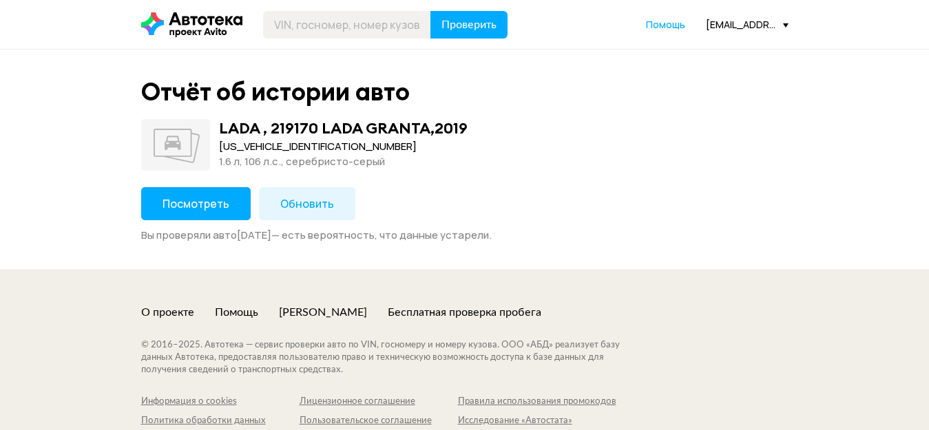
click at [226, 201] on button "Посмотреть" at bounding box center [196, 203] width 110 height 33
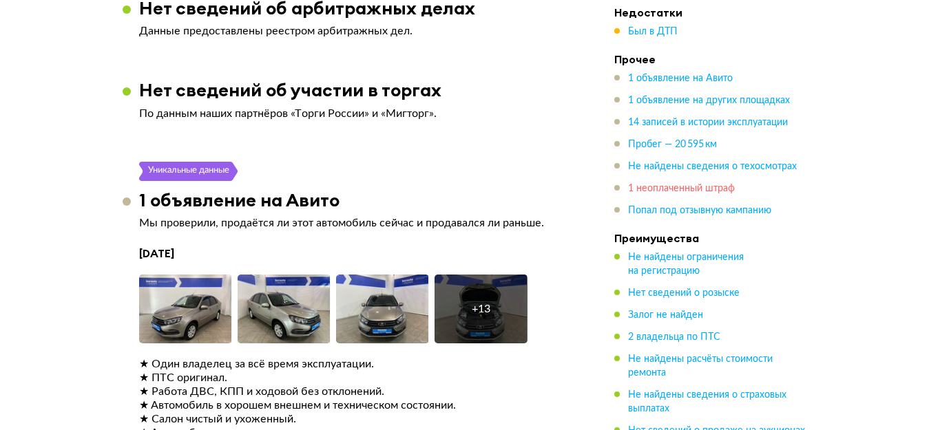
click at [690, 194] on span "1 неоплаченный штраф" at bounding box center [681, 189] width 107 height 10
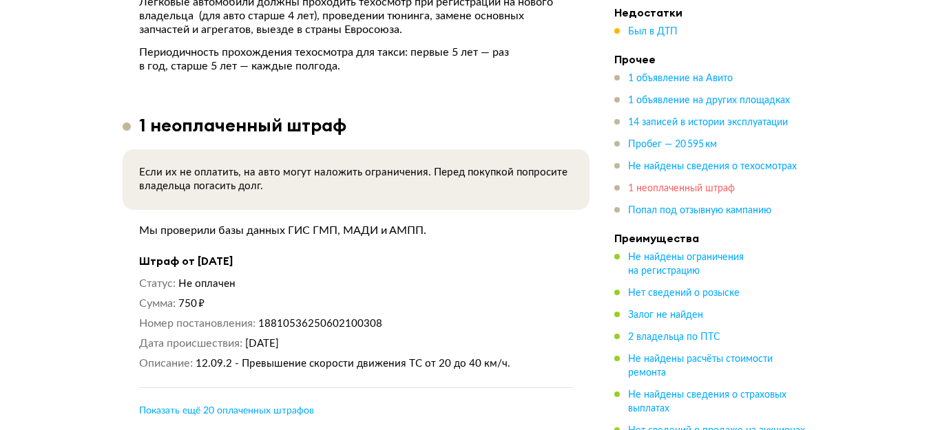
scroll to position [5181, 0]
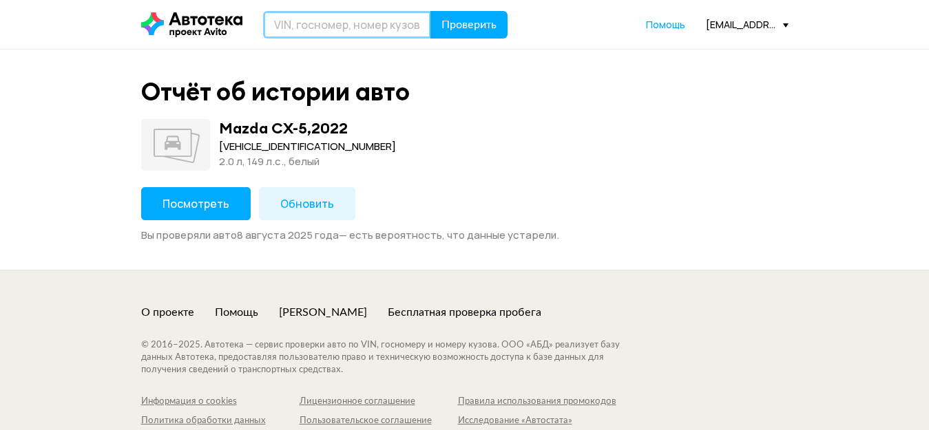
click at [319, 32] on input "text" at bounding box center [347, 25] width 168 height 28
type input "У836УХ36"
click at [430, 11] on button "Проверить" at bounding box center [468, 25] width 77 height 28
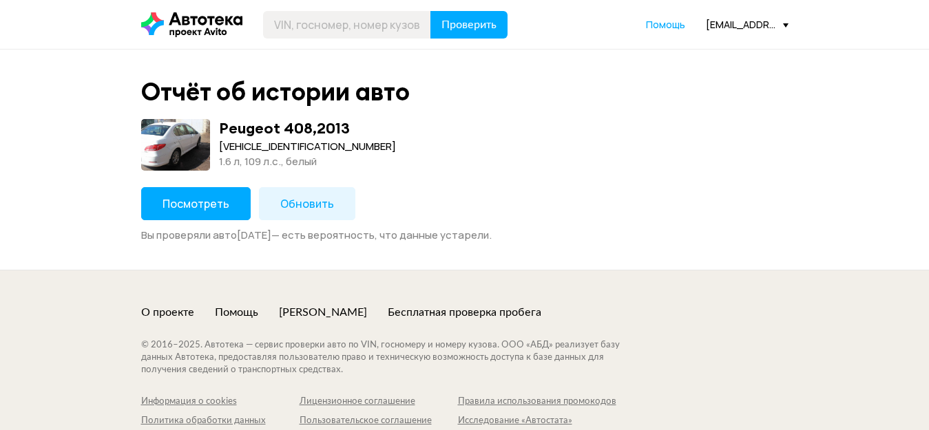
click at [280, 136] on div "Peugeot 408 , 2013" at bounding box center [284, 128] width 131 height 18
click at [275, 156] on div "1.6 л, 109 л.c., белый" at bounding box center [307, 161] width 177 height 15
click at [275, 155] on div "1.6 л, 109 л.c., белый" at bounding box center [307, 161] width 177 height 15
click at [280, 148] on div "[VEHICLE_IDENTIFICATION_NUMBER]" at bounding box center [307, 146] width 177 height 15
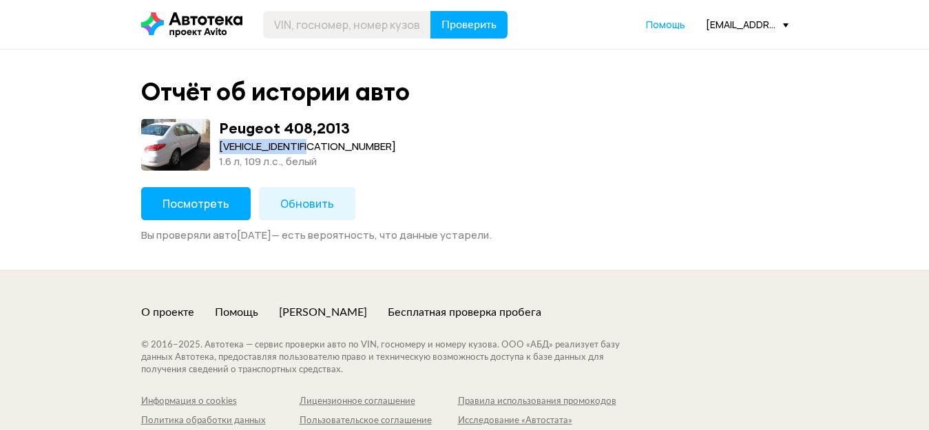
click at [280, 148] on div "Z8T4DNFUCCM070381" at bounding box center [307, 146] width 177 height 15
copy div "Z8T4DNFUCCM070381"
click at [219, 210] on span "Посмотреть" at bounding box center [196, 203] width 67 height 15
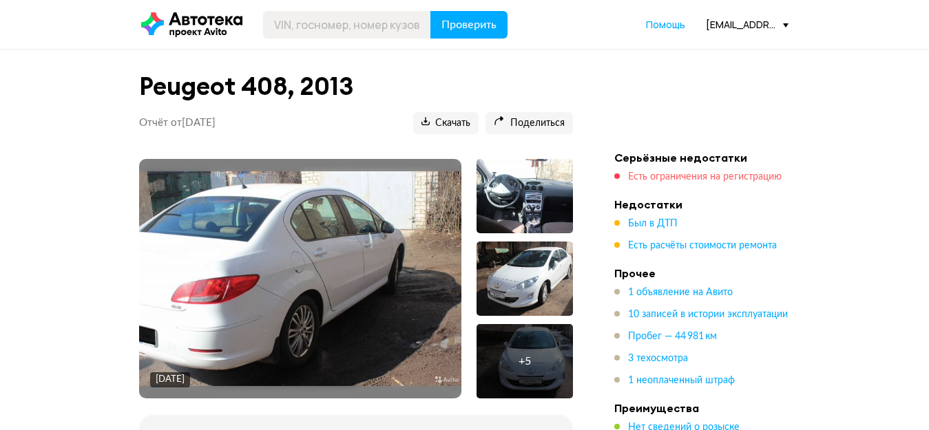
click at [723, 175] on span "Есть ограничения на регистрацию" at bounding box center [705, 177] width 154 height 10
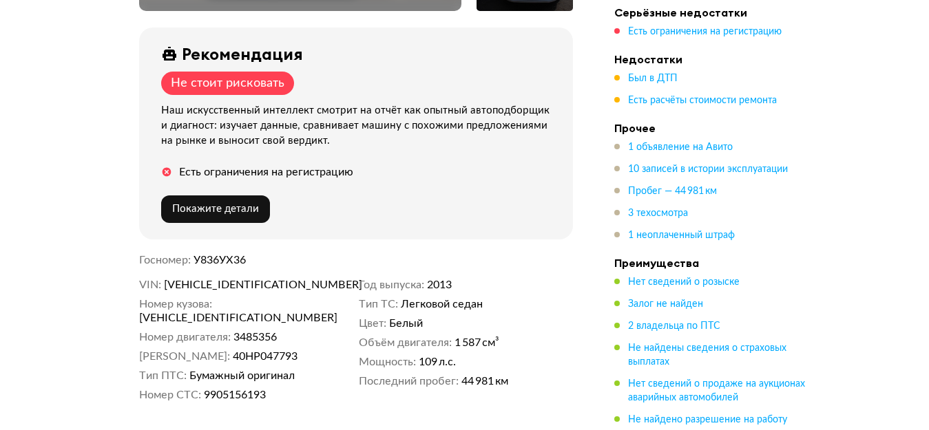
scroll to position [319, 0]
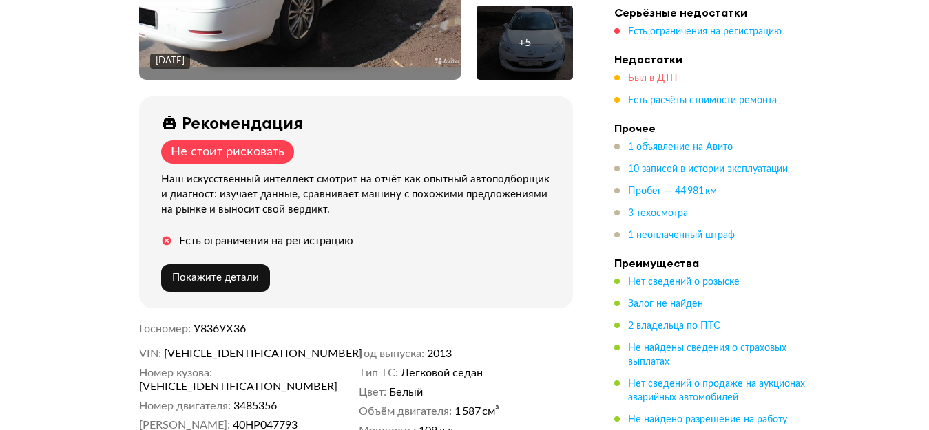
click at [664, 74] on span "Был в ДТП" at bounding box center [653, 79] width 50 height 10
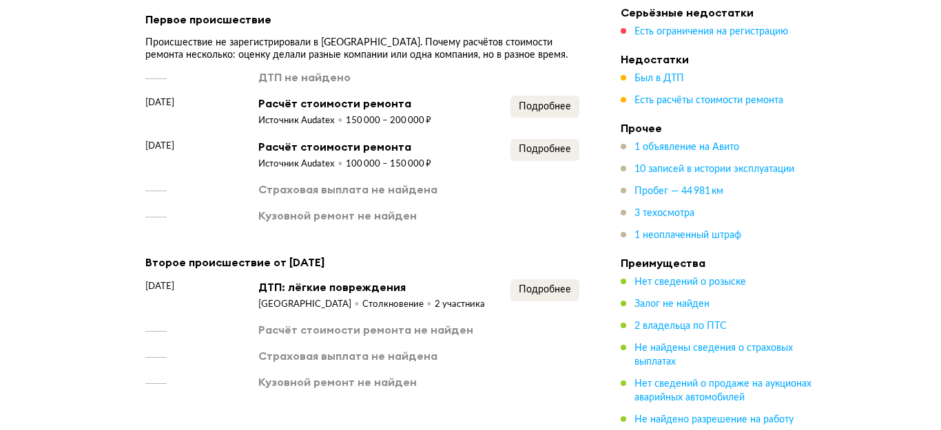
scroll to position [1691, 0]
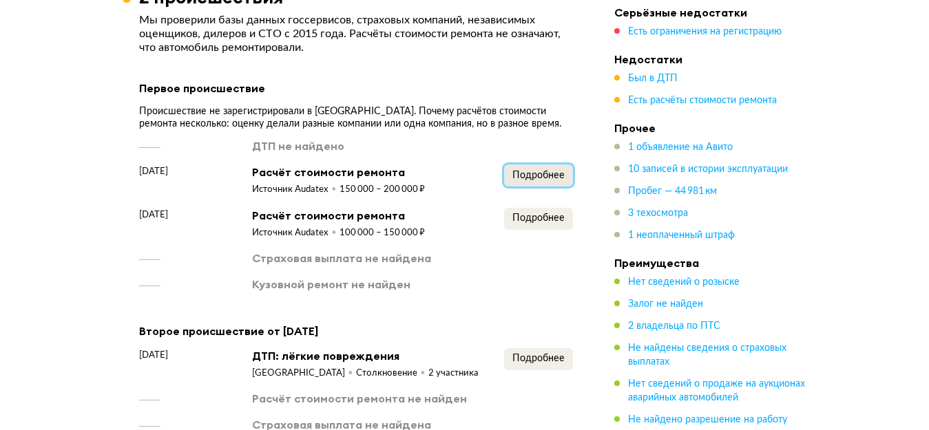
click at [541, 165] on button "Подробнее" at bounding box center [538, 176] width 69 height 22
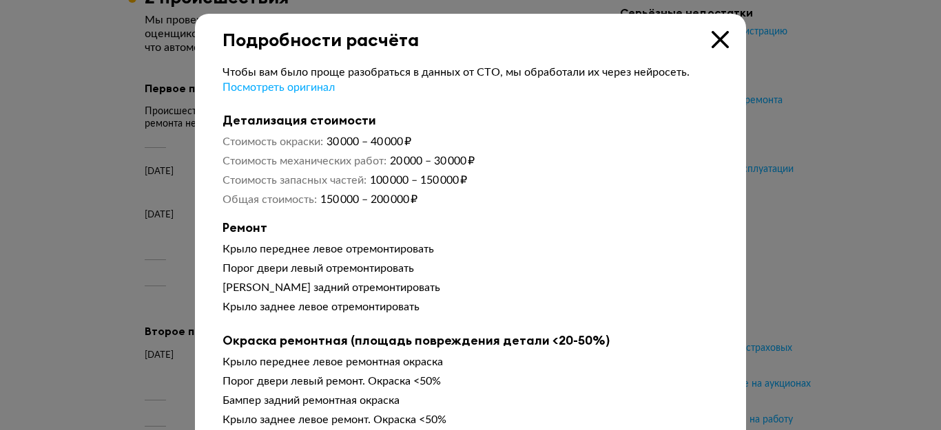
scroll to position [69, 0]
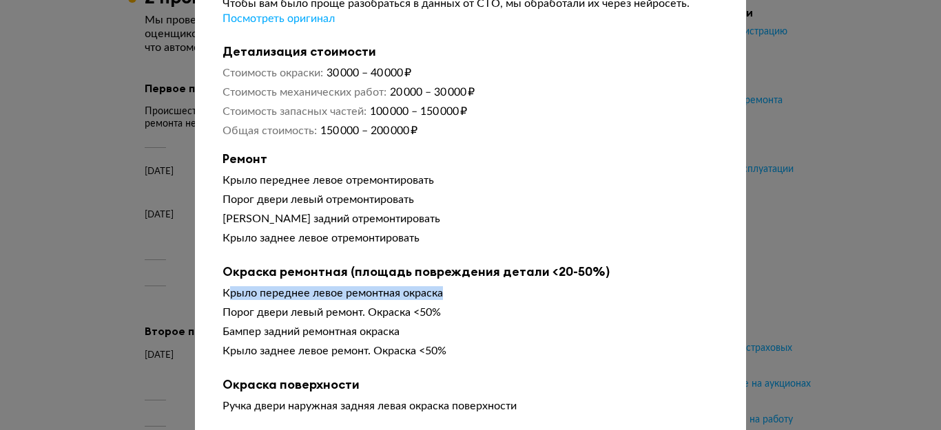
drag, startPoint x: 439, startPoint y: 295, endPoint x: 222, endPoint y: 295, distance: 217.0
click at [222, 295] on div "Крыло переднее левое ремонтная окраска" at bounding box center [470, 294] width 496 height 14
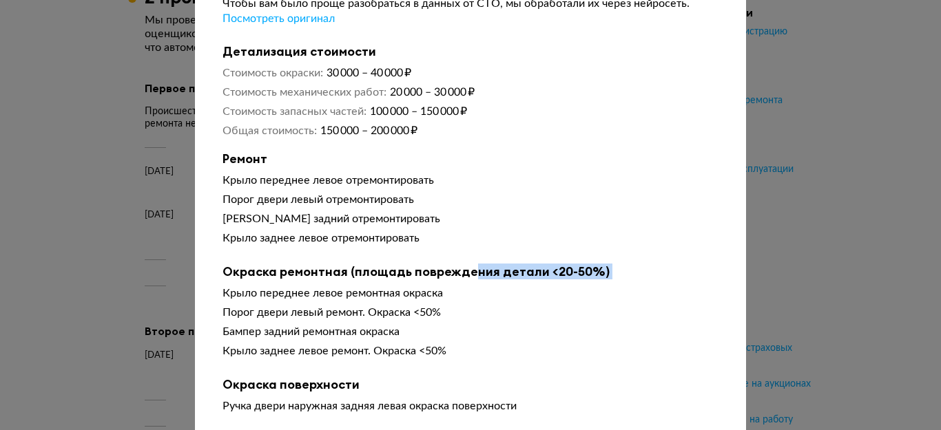
drag, startPoint x: 218, startPoint y: 295, endPoint x: 462, endPoint y: 284, distance: 244.1
click at [462, 284] on div "Окраска ремонтная (площадь повреждения детали <20-50%) Крыло переднее левое рем…" at bounding box center [470, 313] width 496 height 99
click at [306, 358] on div "Крыло заднее левое ремонт. Окраска <50%" at bounding box center [470, 351] width 496 height 14
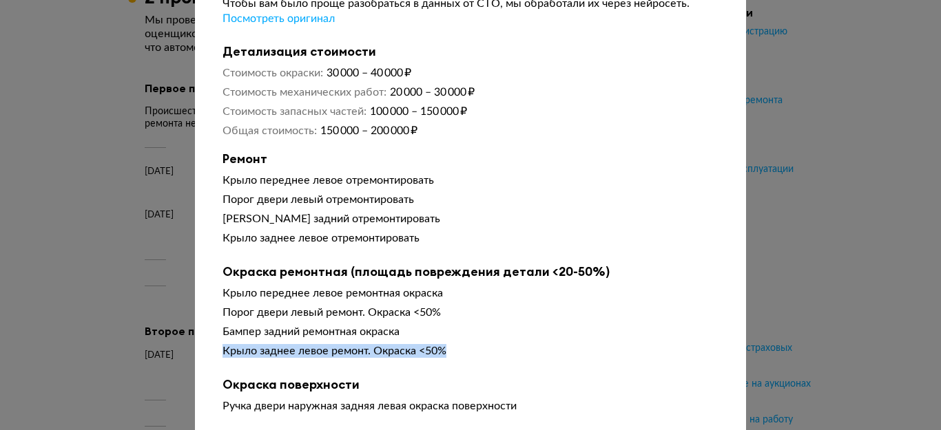
drag, startPoint x: 405, startPoint y: 355, endPoint x: 208, endPoint y: 355, distance: 197.0
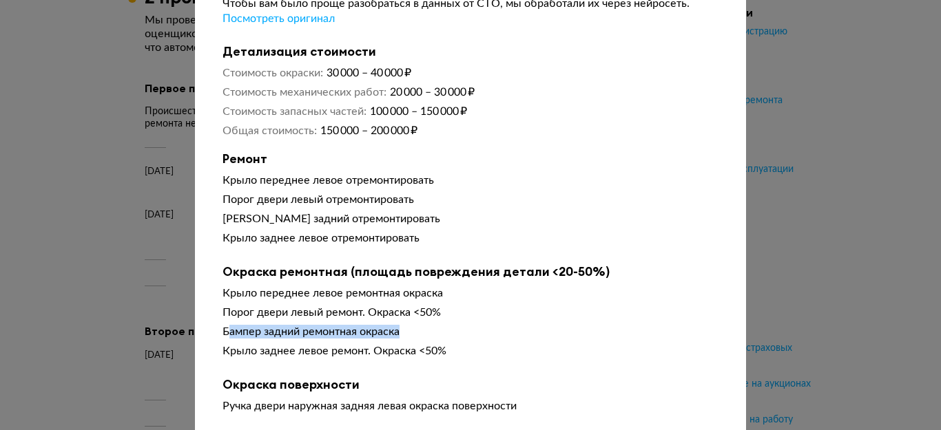
drag, startPoint x: 391, startPoint y: 331, endPoint x: 224, endPoint y: 329, distance: 167.4
click at [224, 329] on div "Бампер задний ремонтная окраска" at bounding box center [470, 332] width 496 height 14
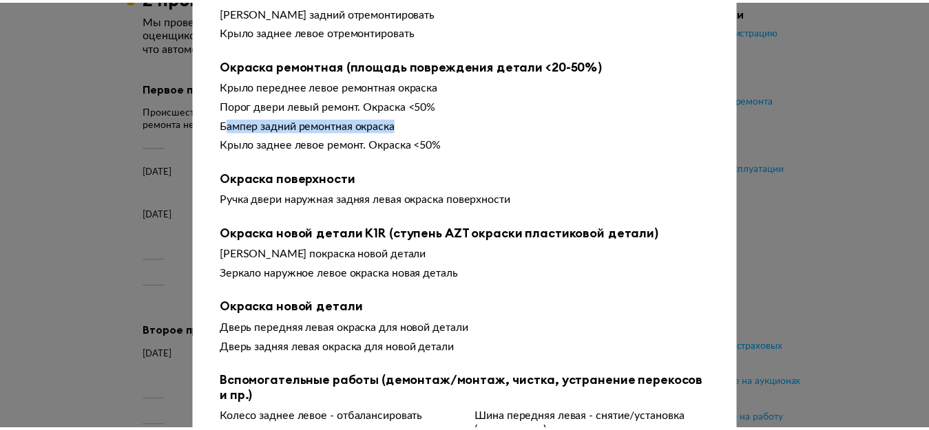
scroll to position [0, 0]
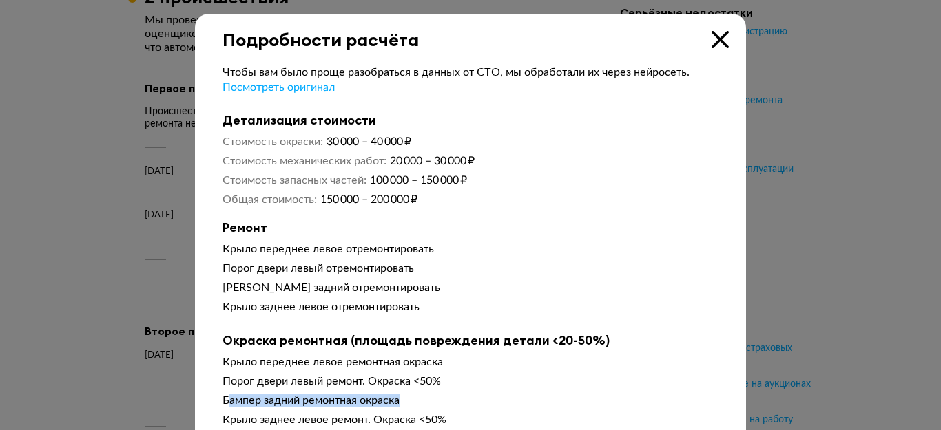
click at [714, 45] on icon at bounding box center [719, 39] width 17 height 17
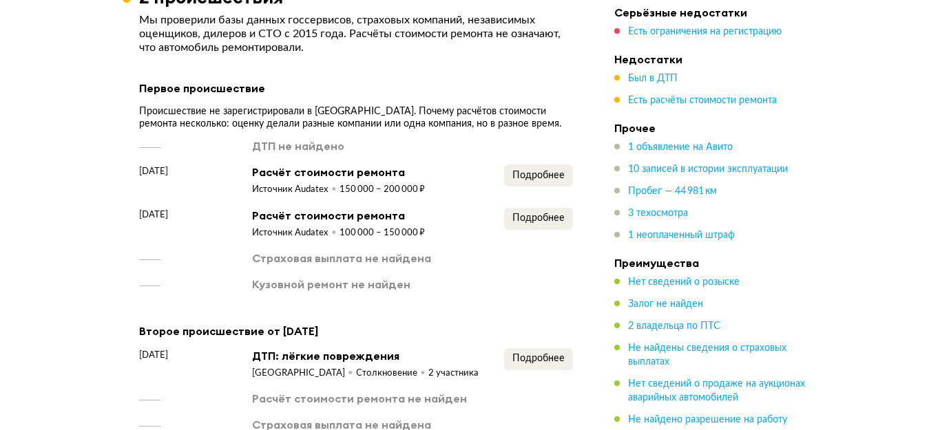
scroll to position [1760, 0]
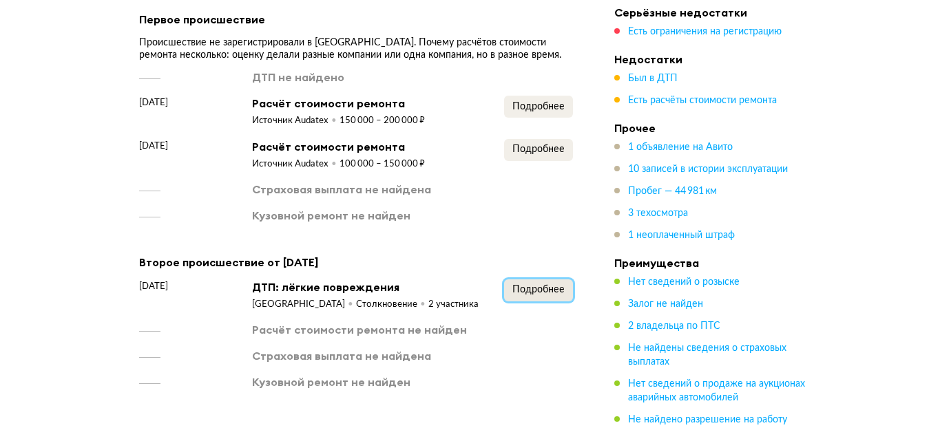
click at [546, 286] on span "Подробнее" at bounding box center [538, 290] width 52 height 10
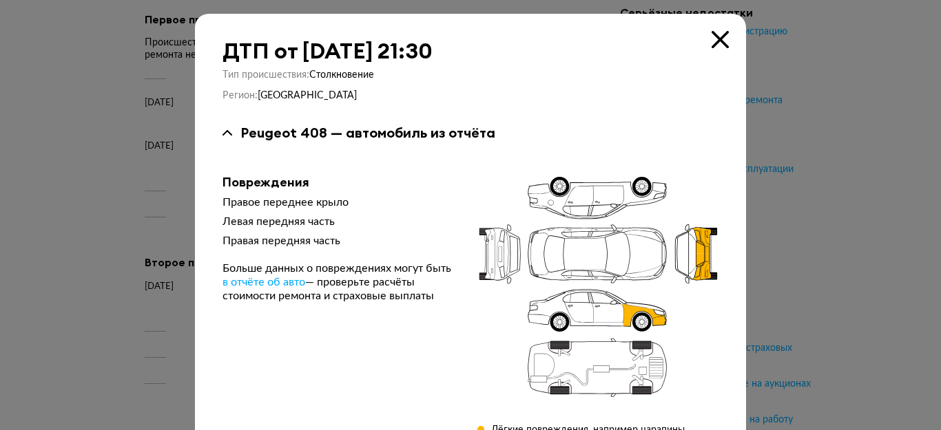
click at [716, 44] on icon at bounding box center [719, 39] width 17 height 17
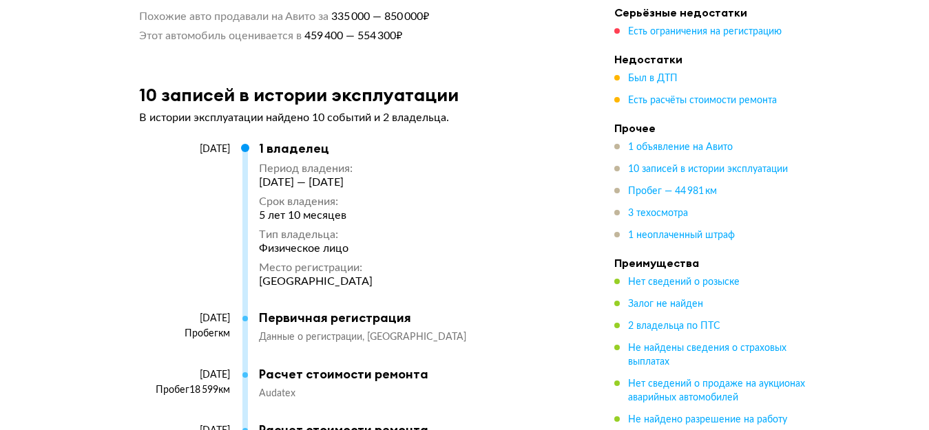
scroll to position [2931, 0]
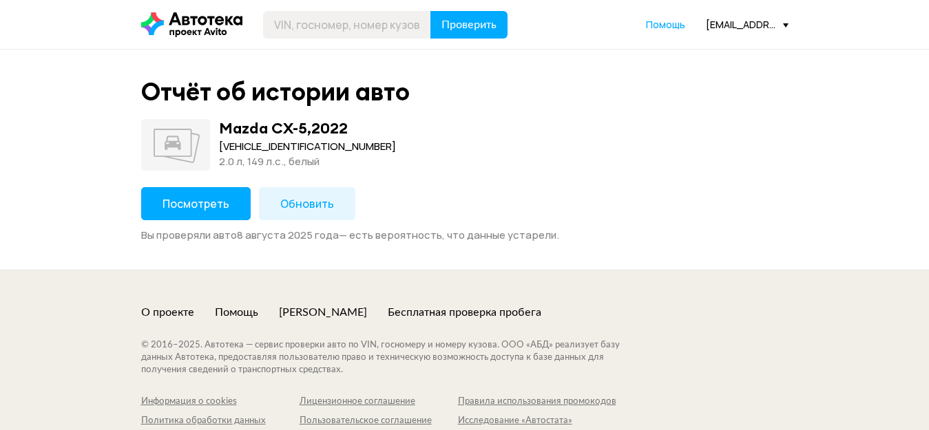
click at [728, 24] on div "[EMAIL_ADDRESS][DOMAIN_NAME]" at bounding box center [747, 24] width 83 height 13
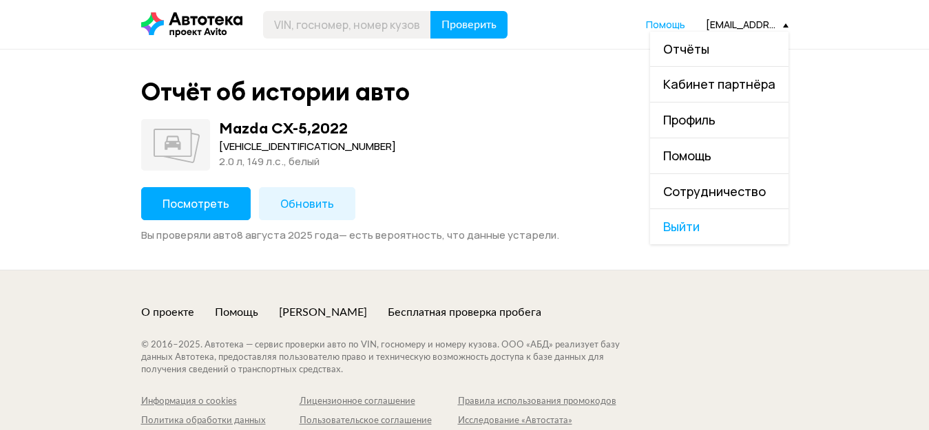
click at [720, 43] on link "Отчёты" at bounding box center [719, 49] width 138 height 35
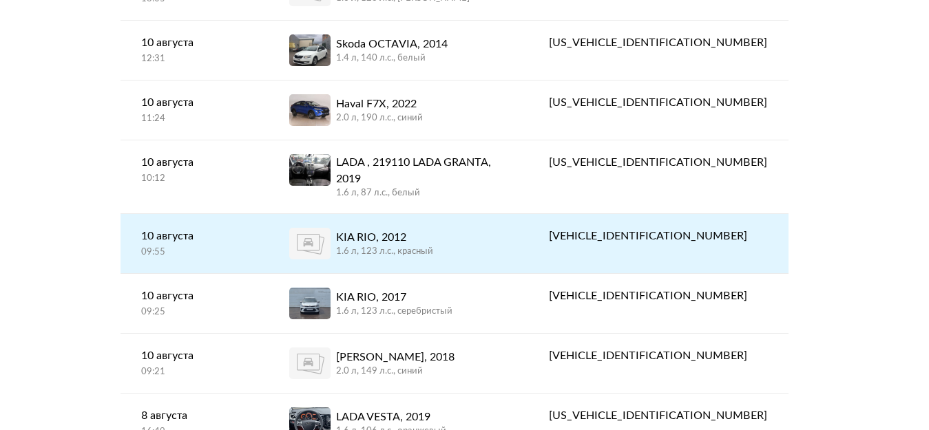
scroll to position [964, 0]
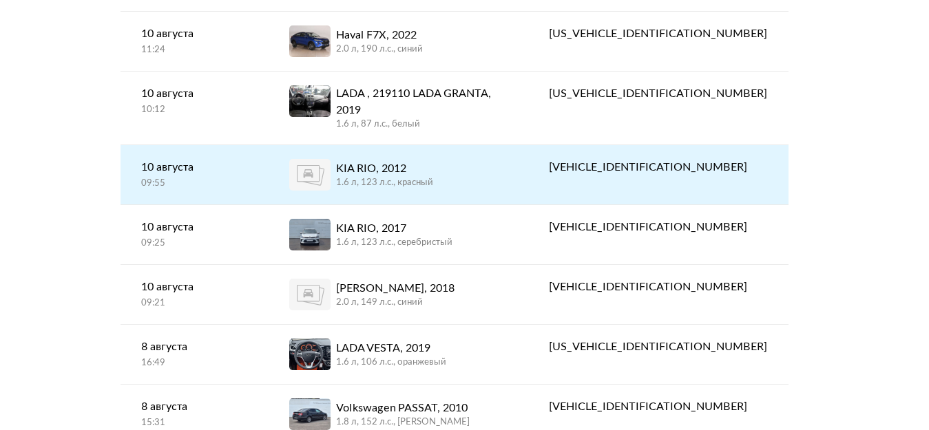
click at [507, 159] on div "KIA RIO, 2012 1.6 л, 123 л.c., красный" at bounding box center [398, 175] width 218 height 32
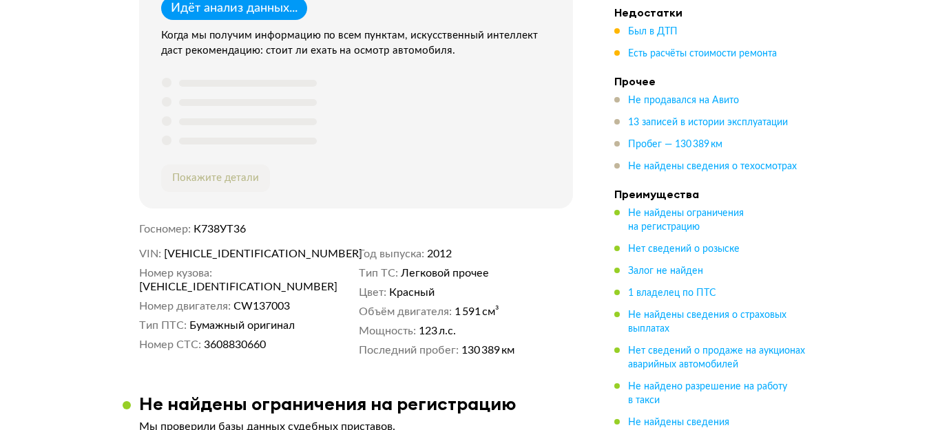
scroll to position [344, 0]
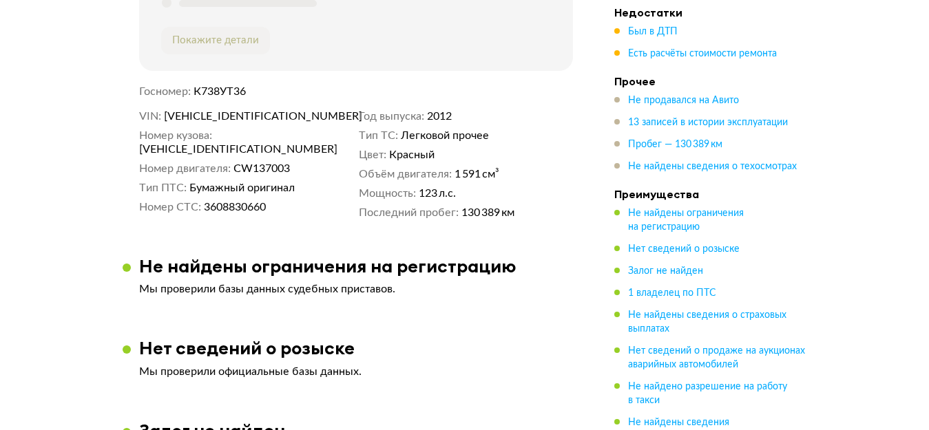
click at [253, 143] on span "[VEHICLE_IDENTIFICATION_NUMBER]" at bounding box center [218, 150] width 158 height 14
click at [259, 118] on span "[VEHICLE_IDENTIFICATION_NUMBER]" at bounding box center [243, 117] width 158 height 14
copy span "[VEHICLE_IDENTIFICATION_NUMBER]"
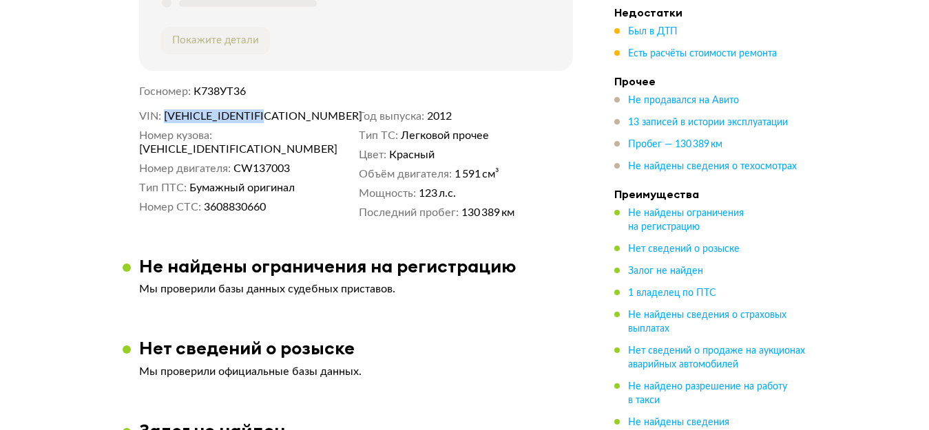
scroll to position [0, 0]
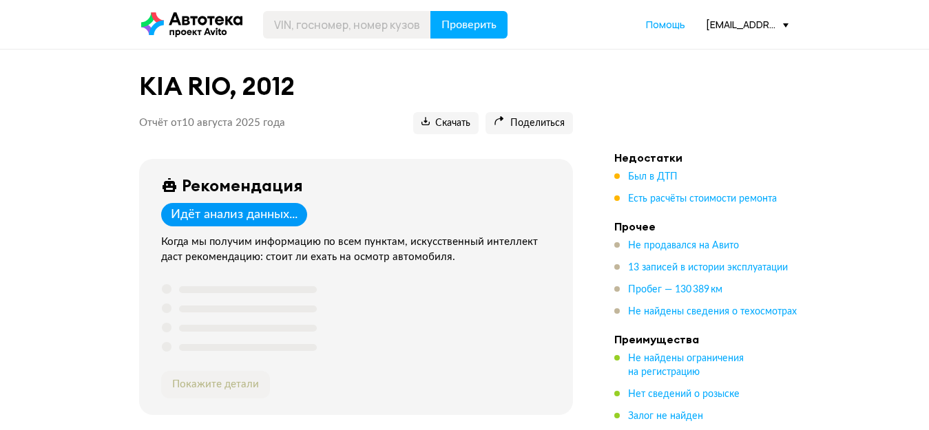
click at [753, 35] on div "Проверить Помощь [EMAIL_ADDRESS][DOMAIN_NAME]" at bounding box center [464, 25] width 661 height 28
click at [753, 25] on div "[EMAIL_ADDRESS][DOMAIN_NAME]" at bounding box center [747, 24] width 83 height 13
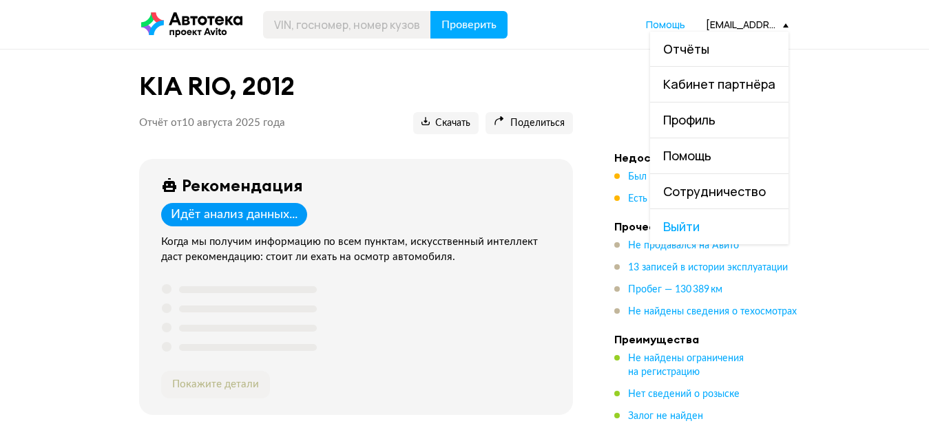
click at [742, 39] on link "Отчёты" at bounding box center [719, 49] width 138 height 35
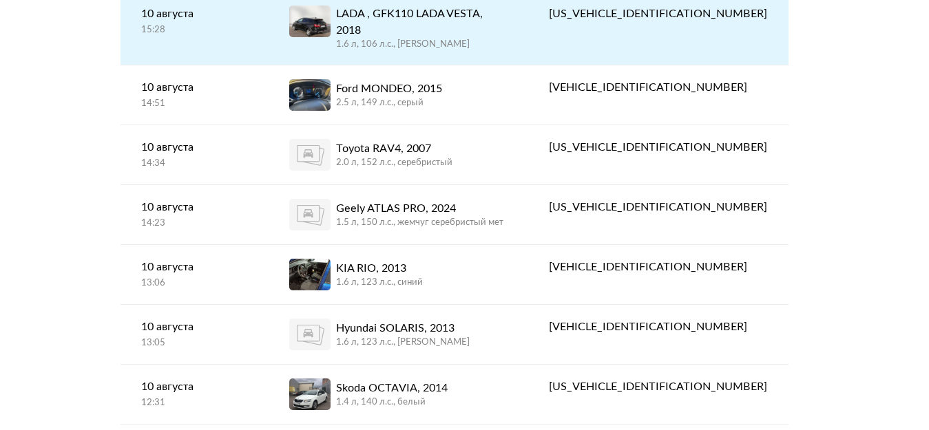
scroll to position [689, 0]
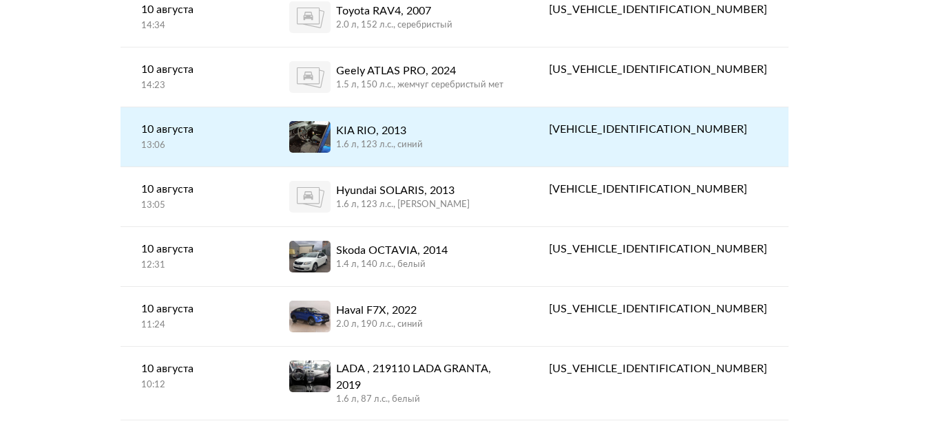
click at [508, 121] on div "KIA RIO, 2013 1.6 л, 123 л.c., синий" at bounding box center [398, 137] width 218 height 32
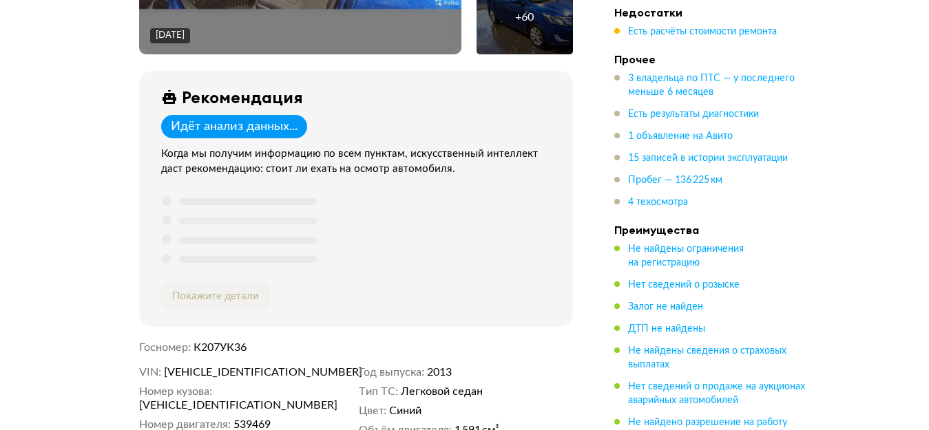
scroll to position [551, 0]
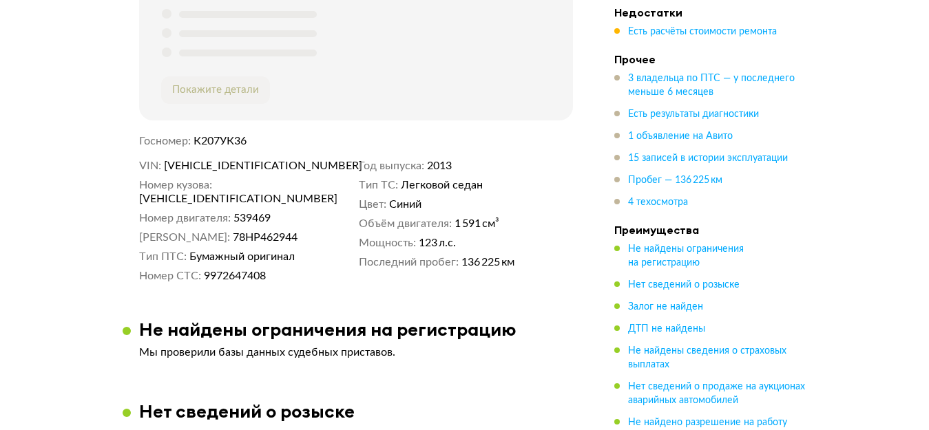
click at [245, 165] on span "[VEHICLE_IDENTIFICATION_NUMBER]" at bounding box center [243, 166] width 158 height 14
copy span "[VEHICLE_IDENTIFICATION_NUMBER]"
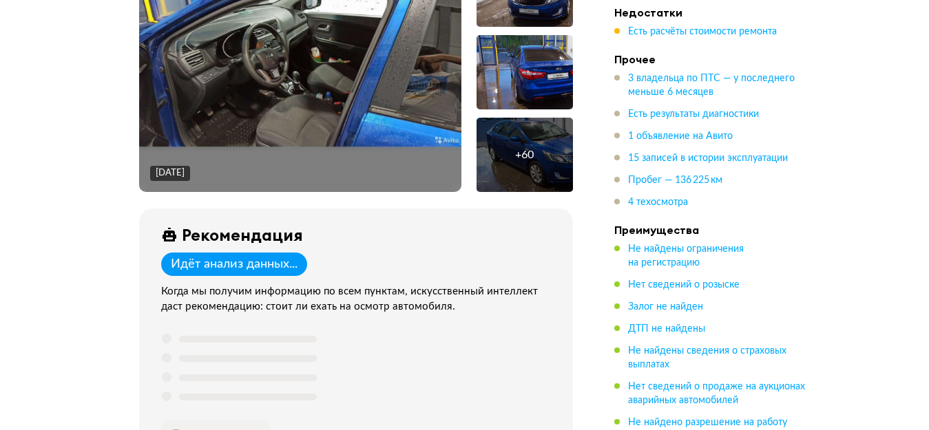
scroll to position [0, 0]
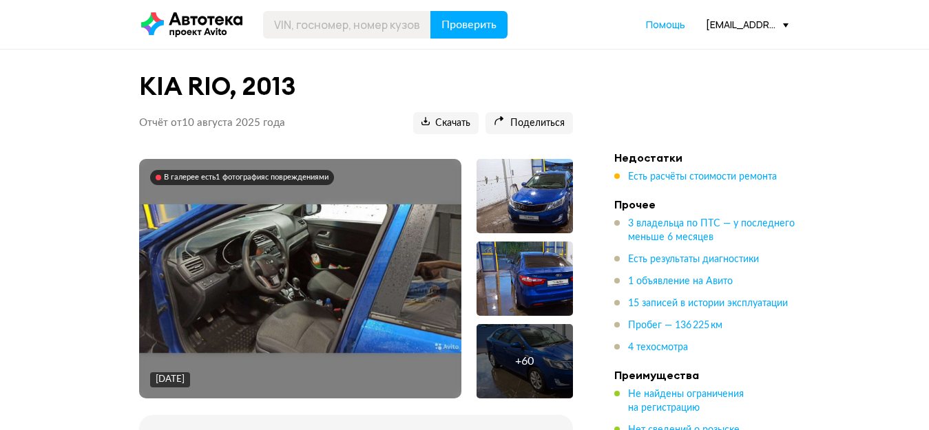
click at [756, 25] on div "[EMAIL_ADDRESS][DOMAIN_NAME]" at bounding box center [747, 24] width 83 height 13
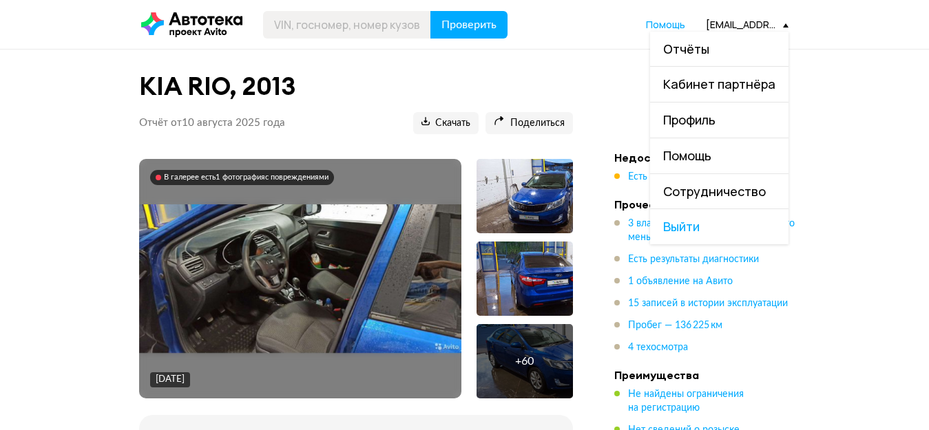
click at [729, 52] on link "Отчёты" at bounding box center [719, 49] width 138 height 35
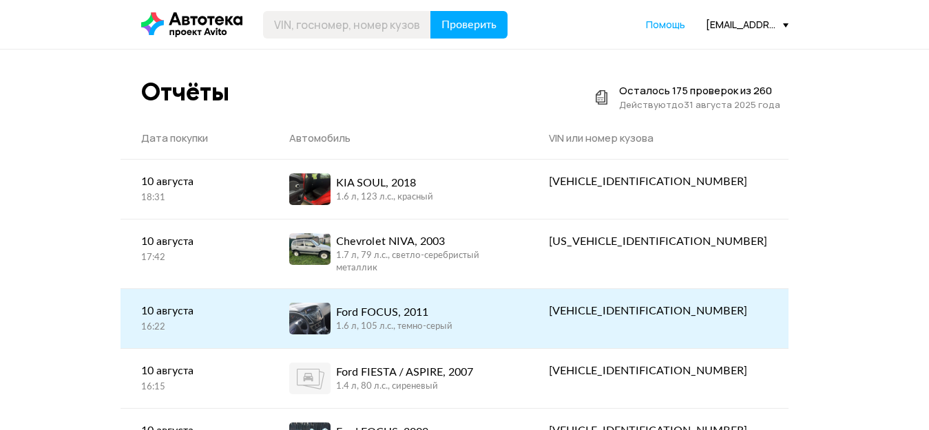
scroll to position [207, 0]
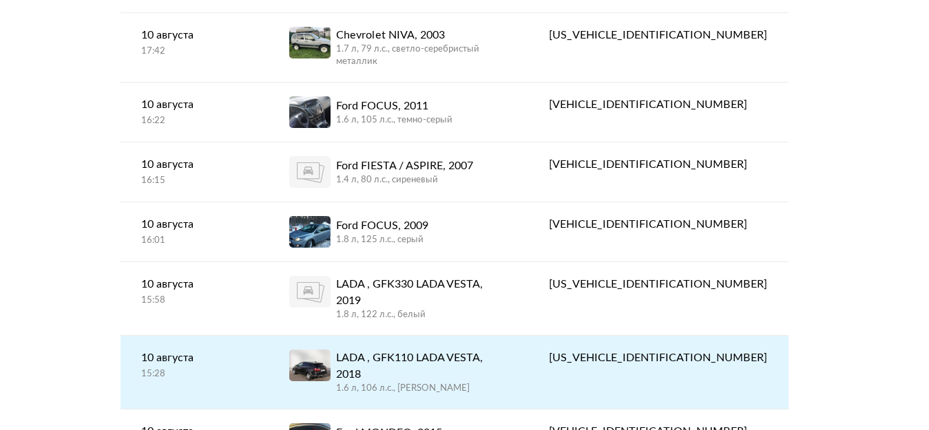
click at [479, 350] on div "LADA , GFK110 LADA VESTA, 2018" at bounding box center [421, 366] width 171 height 33
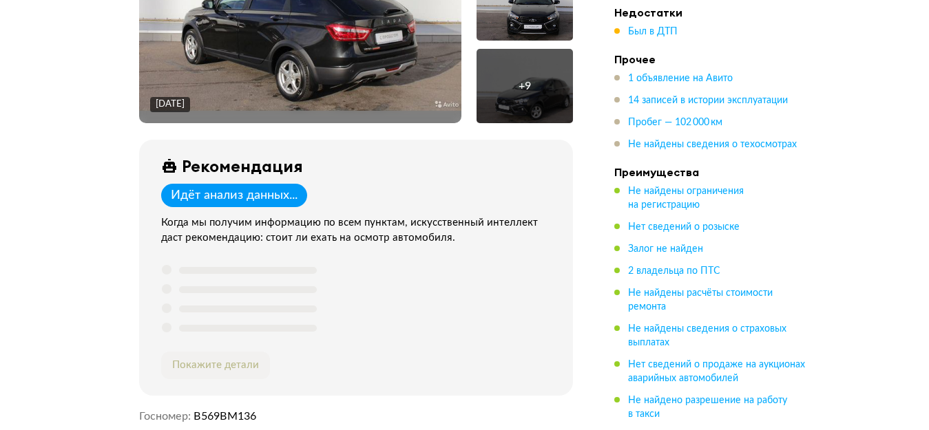
scroll to position [482, 0]
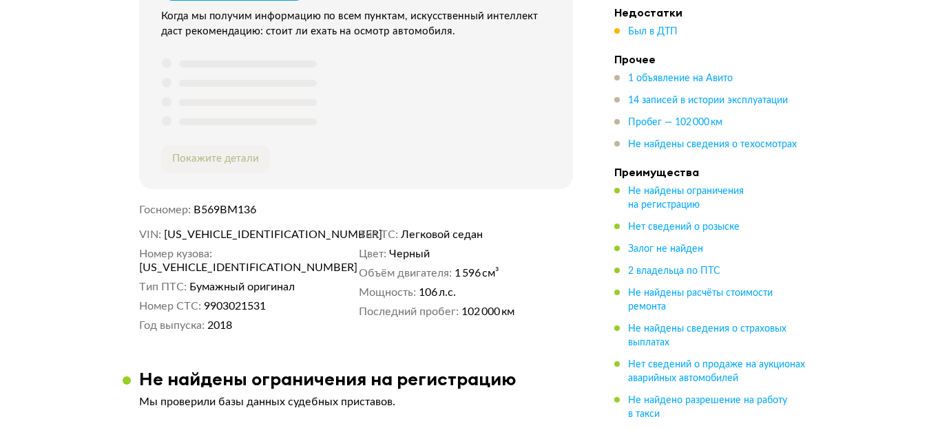
click at [209, 229] on span "[US_VEHICLE_IDENTIFICATION_NUMBER]" at bounding box center [243, 235] width 158 height 14
copy span "[US_VEHICLE_IDENTIFICATION_NUMBER]"
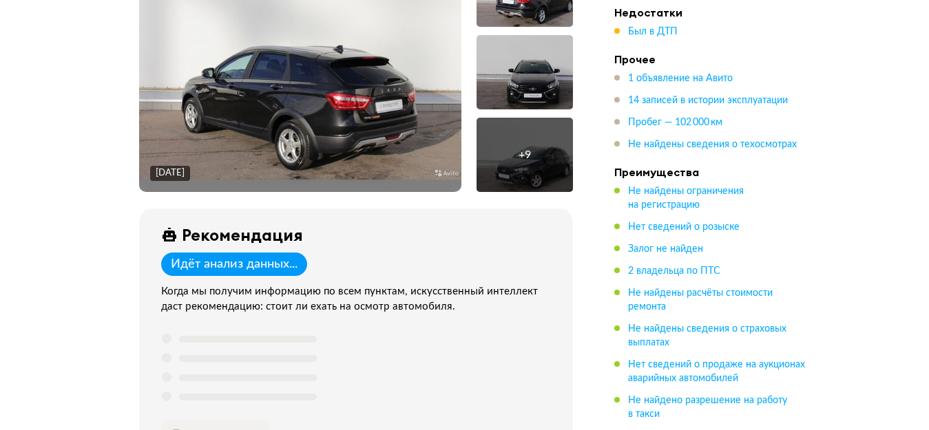
scroll to position [0, 0]
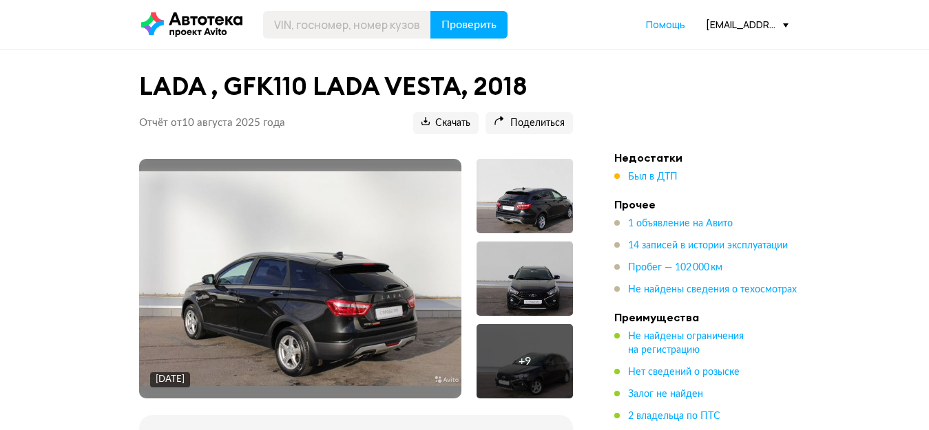
click at [759, 28] on div "[EMAIL_ADDRESS][DOMAIN_NAME]" at bounding box center [747, 24] width 83 height 13
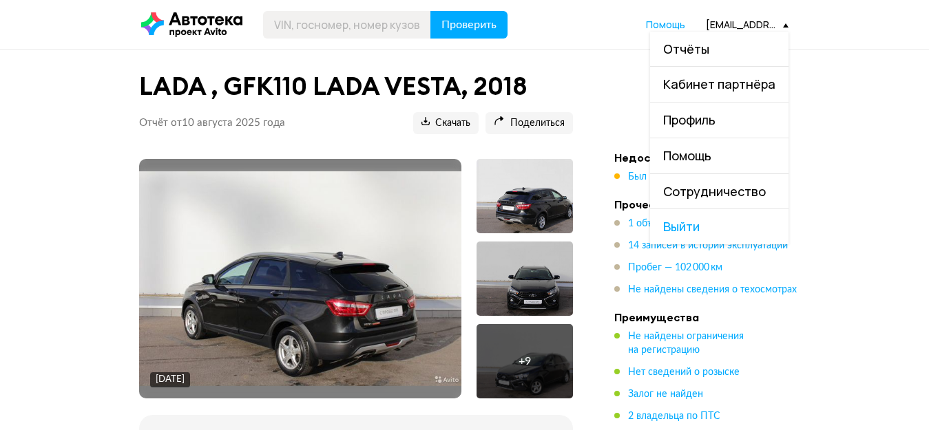
click at [743, 54] on link "Отчёты" at bounding box center [719, 49] width 138 height 35
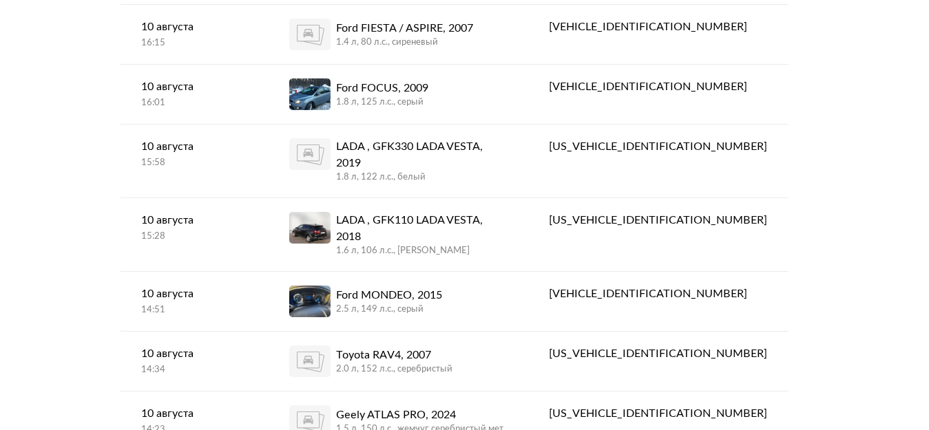
scroll to position [275, 0]
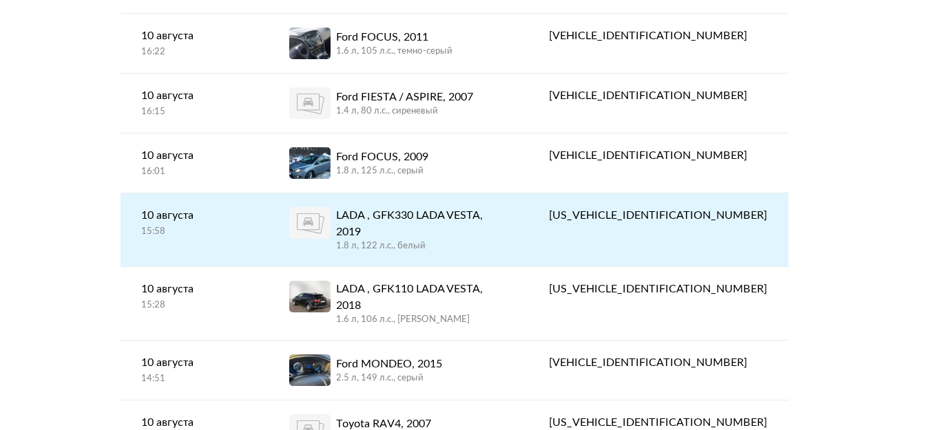
click at [528, 211] on link "LADA , GFK330 LADA VESTA, 2019 1.8 л, 122 л.c., белый" at bounding box center [399, 230] width 260 height 73
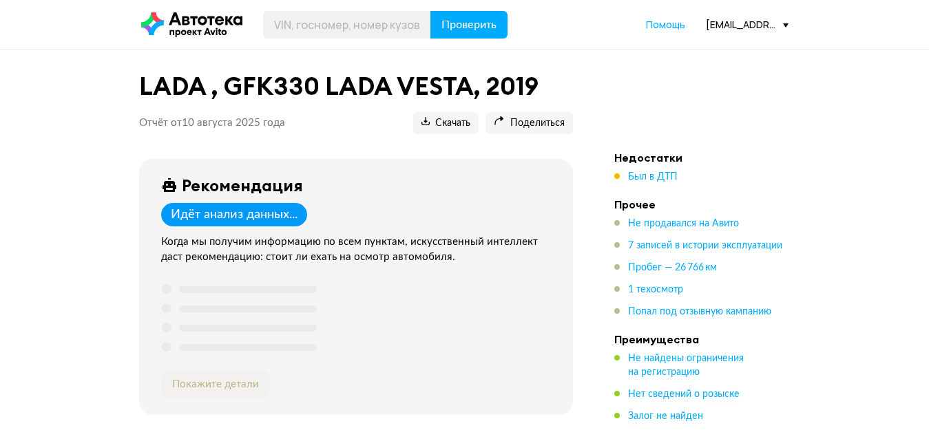
scroll to position [275, 0]
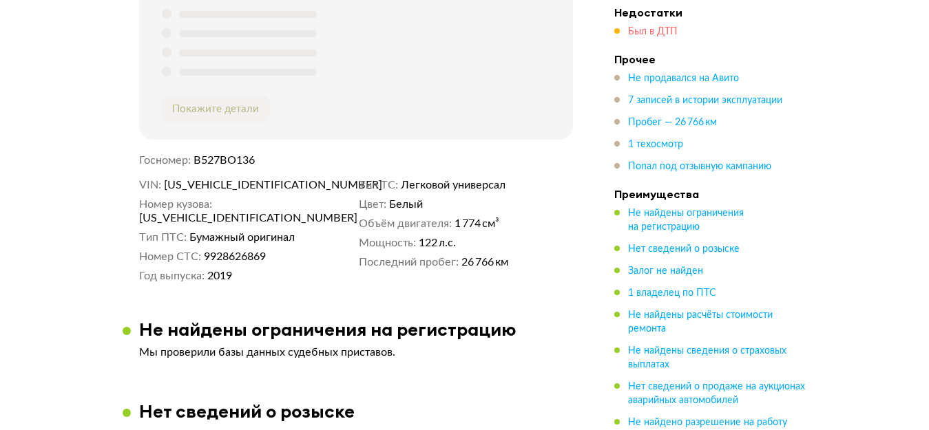
click at [661, 37] on span "Был в ДТП" at bounding box center [653, 32] width 50 height 10
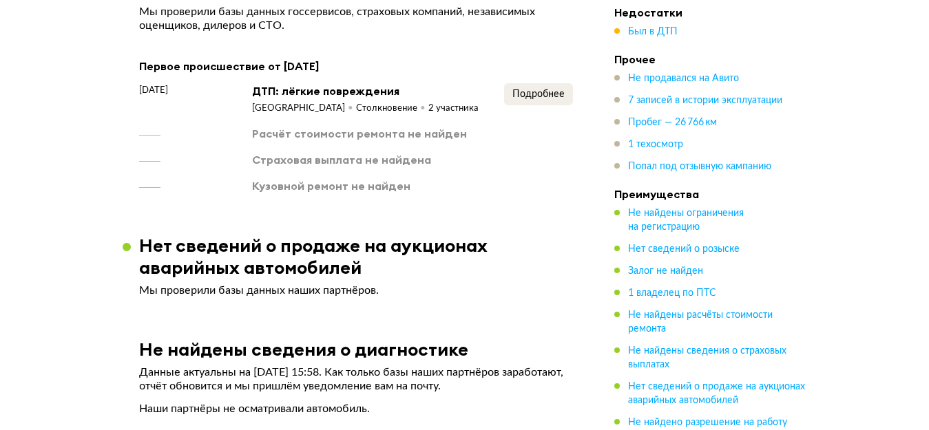
scroll to position [1048, 0]
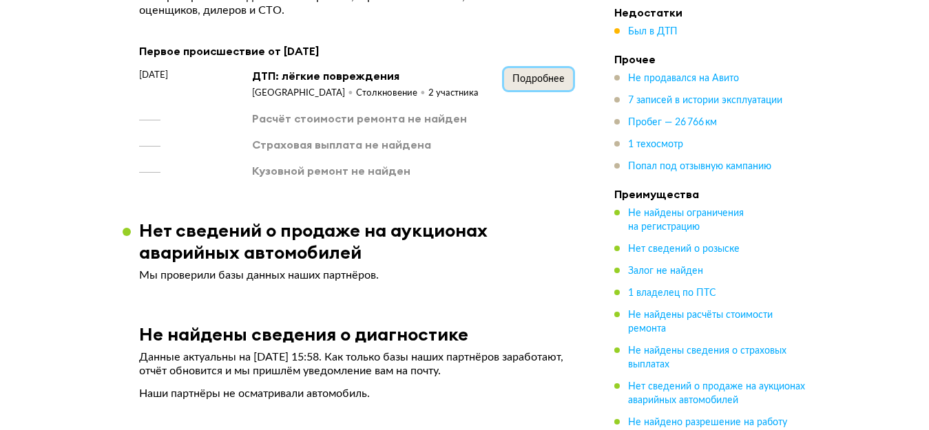
click at [539, 84] on span "Подробнее" at bounding box center [538, 79] width 52 height 10
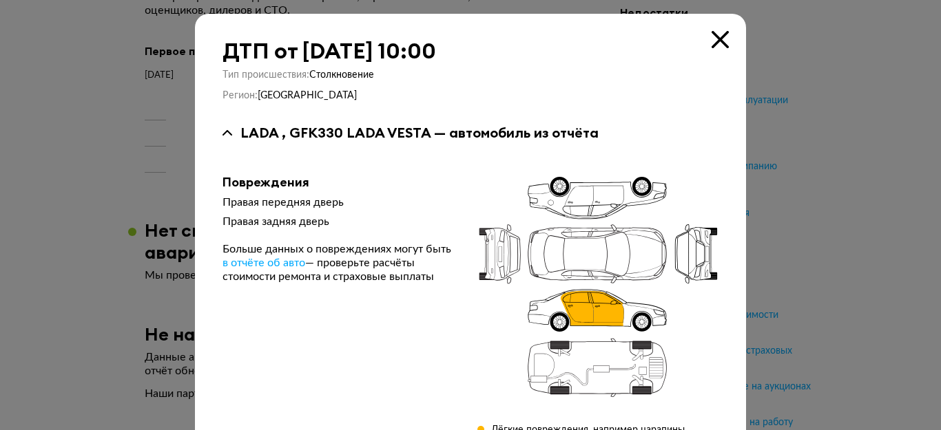
click at [711, 40] on icon at bounding box center [719, 39] width 17 height 17
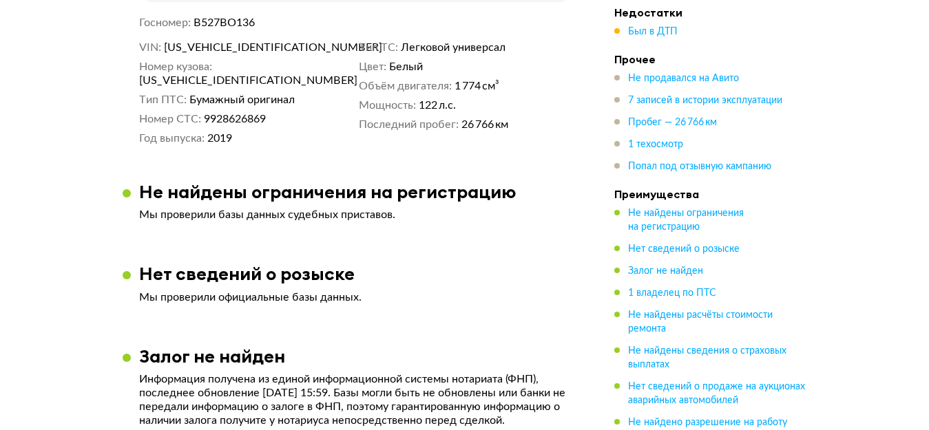
scroll to position [0, 0]
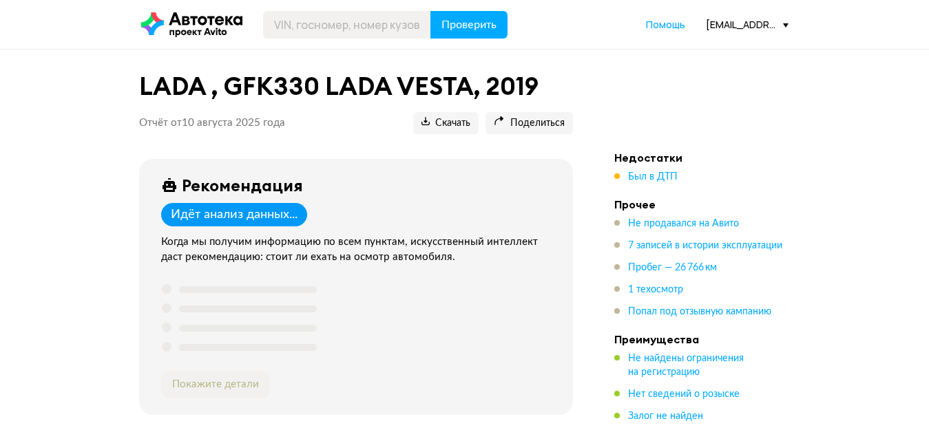
click at [763, 26] on div "[EMAIL_ADDRESS][DOMAIN_NAME]" at bounding box center [747, 24] width 83 height 13
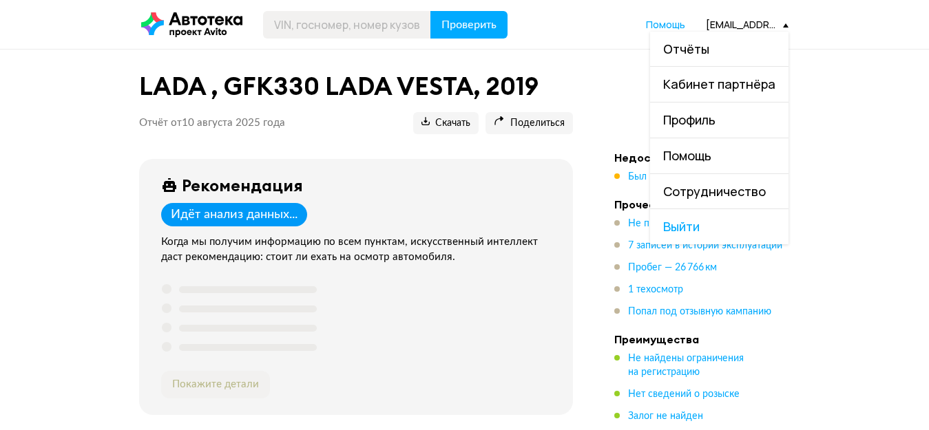
click at [754, 40] on link "Отчёты" at bounding box center [719, 49] width 138 height 35
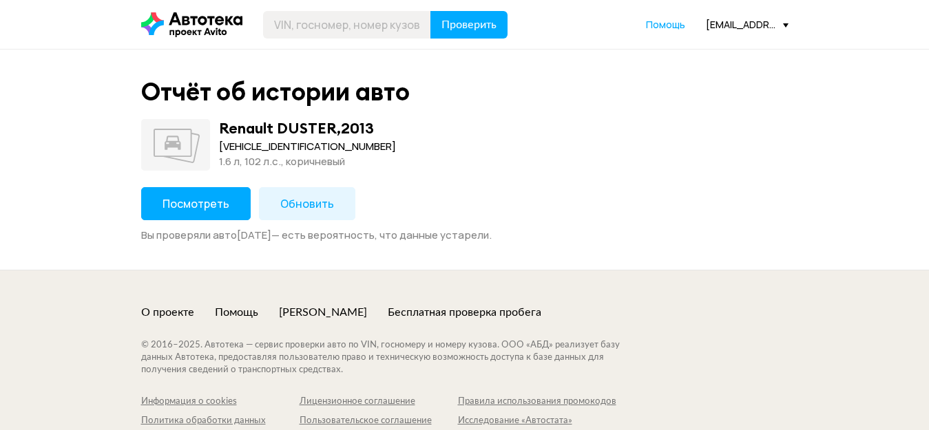
click at [731, 17] on div "Проверить Помощь [EMAIL_ADDRESS][DOMAIN_NAME]" at bounding box center [464, 25] width 661 height 28
click at [729, 26] on div "[EMAIL_ADDRESS][DOMAIN_NAME]" at bounding box center [747, 24] width 83 height 13
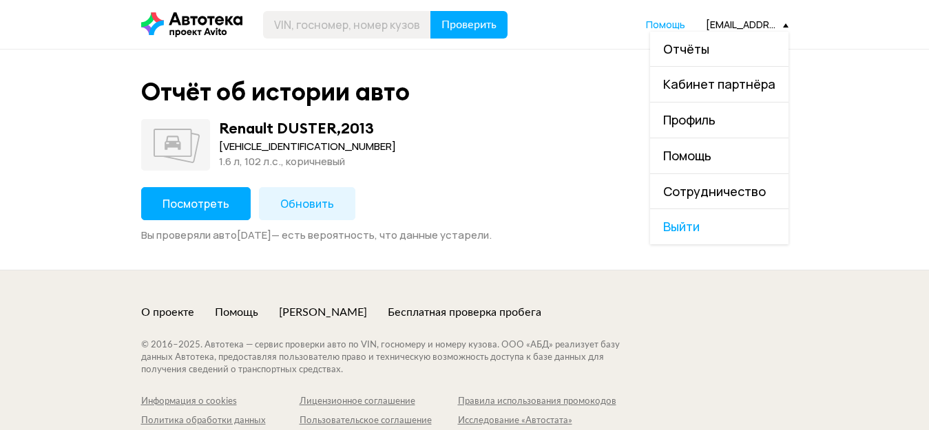
click at [729, 39] on link "Отчёты" at bounding box center [719, 49] width 138 height 35
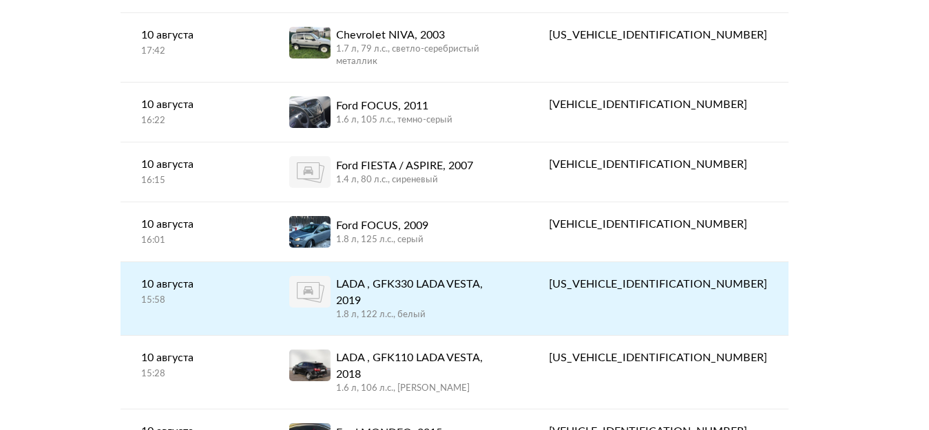
scroll to position [344, 0]
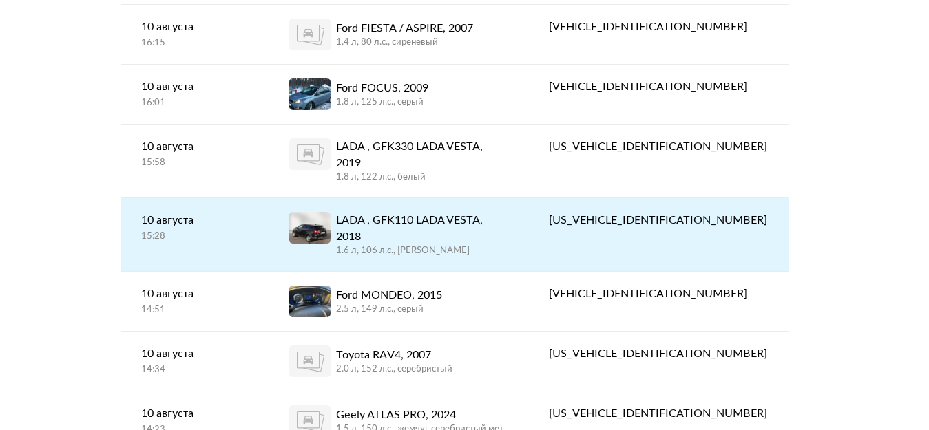
click at [450, 245] on div "1.6 л, 106 л.c., [PERSON_NAME]" at bounding box center [421, 251] width 171 height 12
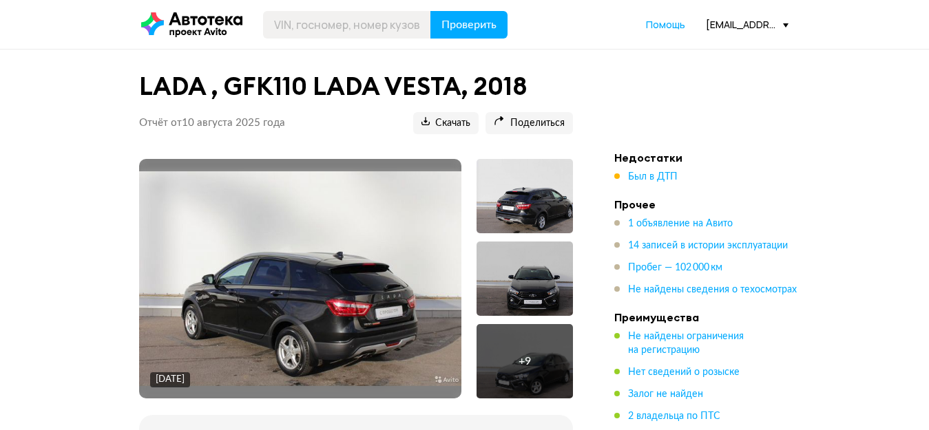
click at [731, 17] on div "Проверить Помощь [EMAIL_ADDRESS][DOMAIN_NAME]" at bounding box center [464, 25] width 661 height 28
click at [729, 23] on div "[EMAIL_ADDRESS][DOMAIN_NAME]" at bounding box center [747, 24] width 83 height 13
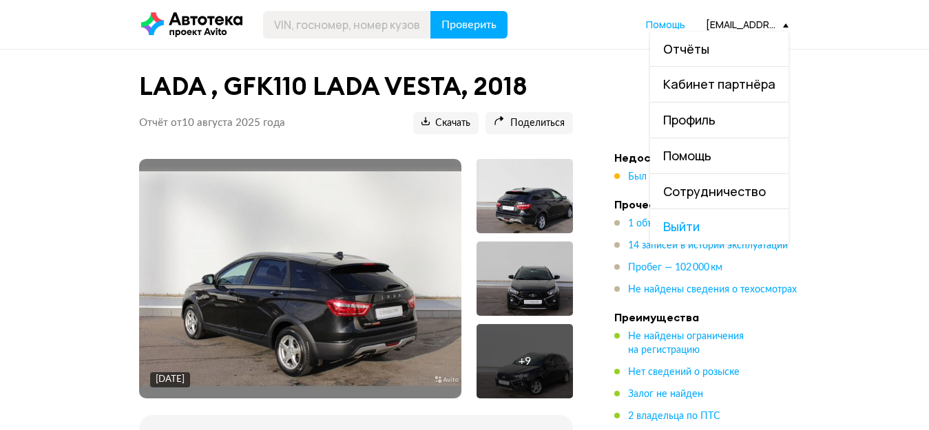
click at [716, 47] on link "Отчёты" at bounding box center [719, 49] width 138 height 35
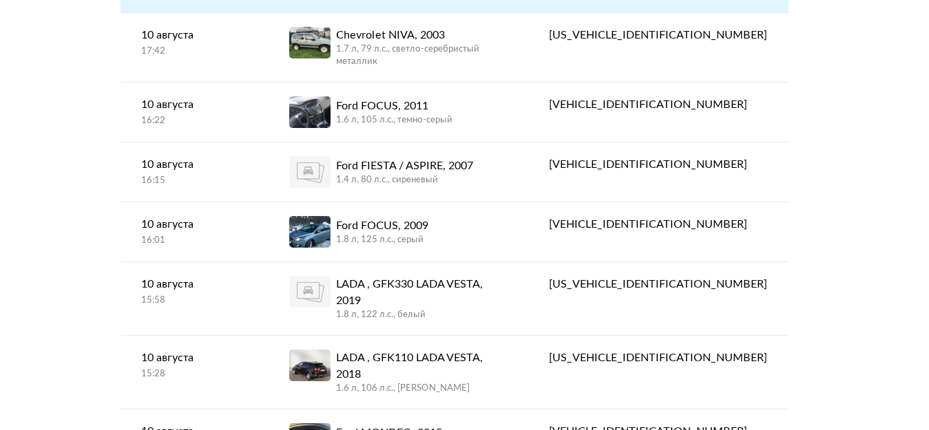
scroll to position [275, 0]
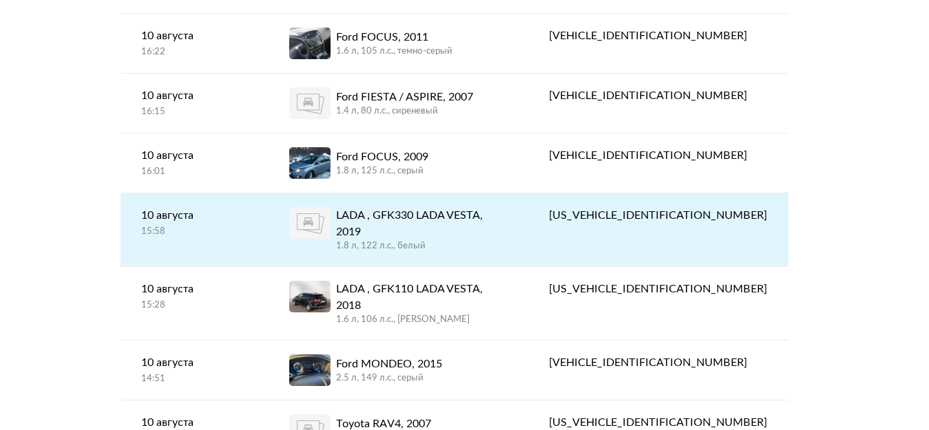
click at [484, 240] on div "1.8 л, 122 л.c., белый" at bounding box center [421, 246] width 171 height 12
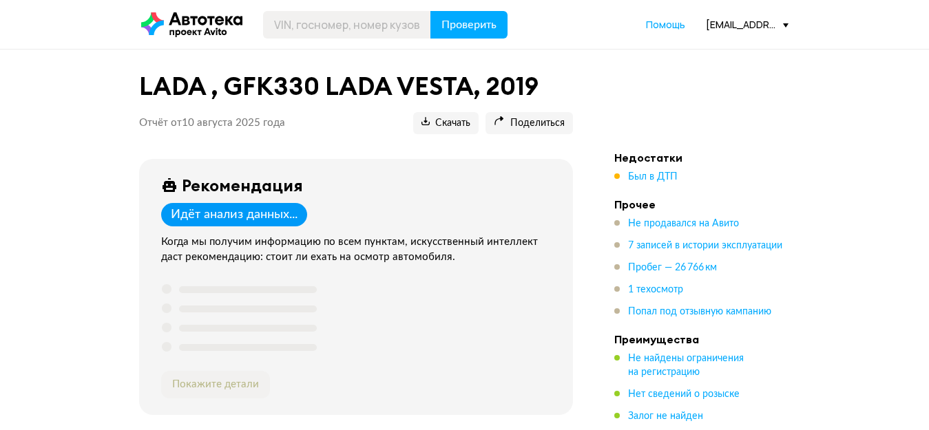
scroll to position [275, 0]
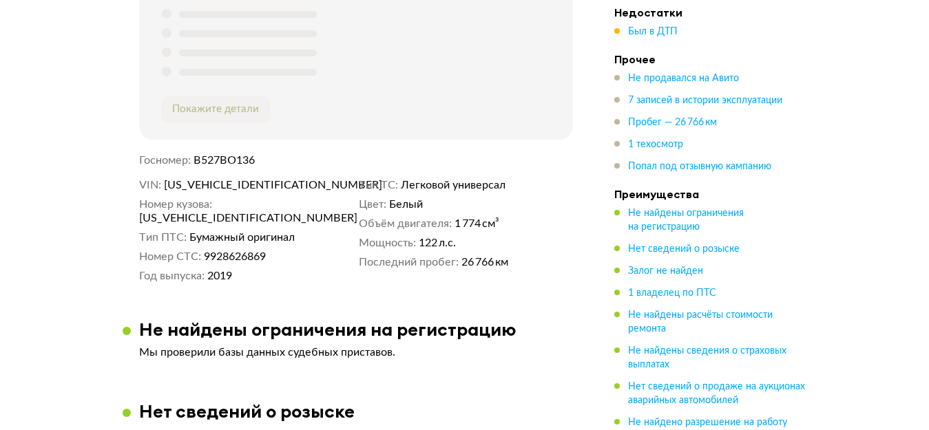
click at [228, 187] on span "[US_VEHICLE_IDENTIFICATION_NUMBER]" at bounding box center [243, 185] width 158 height 14
copy span "[US_VEHICLE_IDENTIFICATION_NUMBER]"
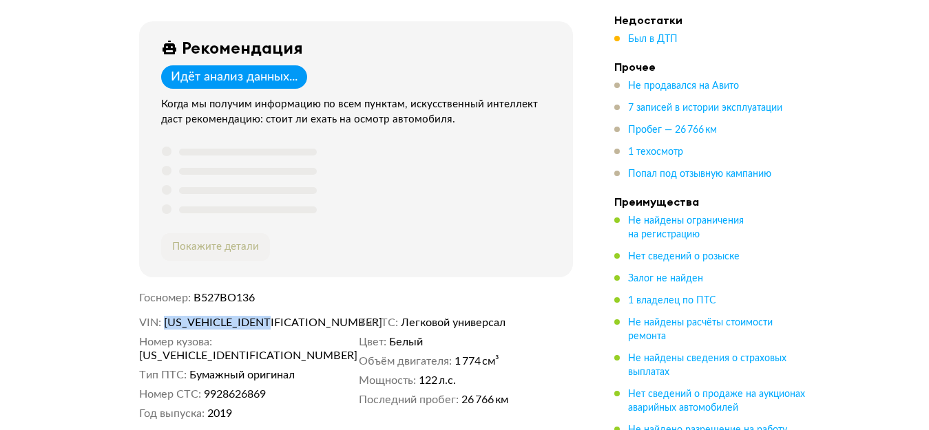
scroll to position [0, 0]
